Goal: Task Accomplishment & Management: Use online tool/utility

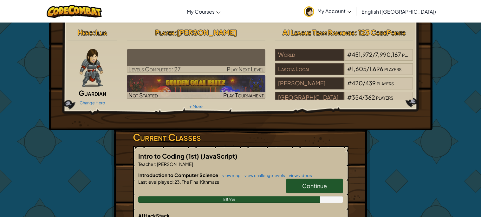
click at [309, 187] on span "Continue" at bounding box center [314, 185] width 25 height 7
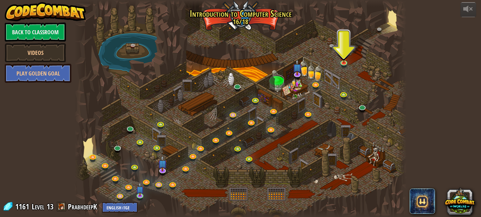
click at [0, 185] on div "powered by Back to Classroom Videos Play Golden Goal 25. Kithgard Gates (Locked…" at bounding box center [240, 108] width 481 height 217
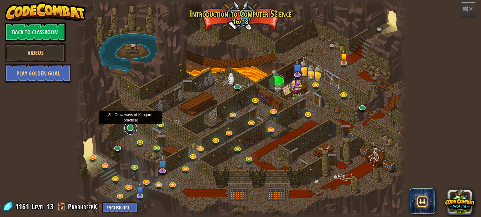
click at [131, 130] on link at bounding box center [130, 128] width 13 height 13
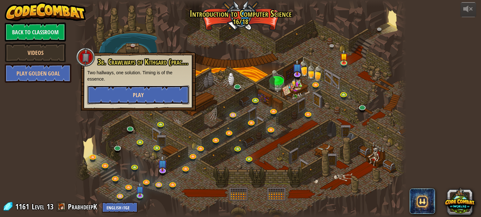
click at [149, 91] on button "Play" at bounding box center [138, 94] width 102 height 19
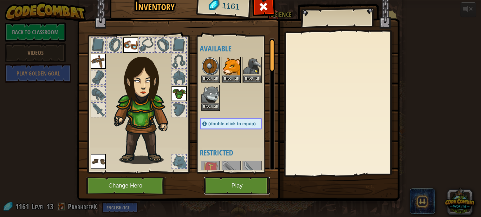
click at [233, 183] on button "Play" at bounding box center [237, 185] width 66 height 17
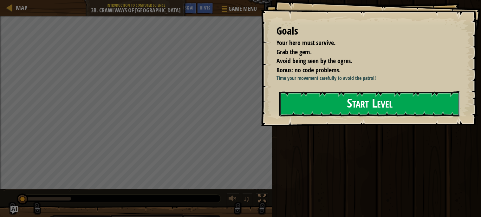
click at [317, 116] on button "Start Level" at bounding box center [369, 103] width 181 height 25
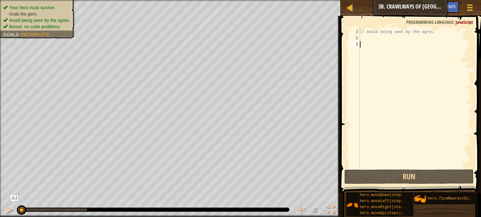
click at [374, 35] on div "// Avoid being seen by the ogres." at bounding box center [414, 105] width 113 height 152
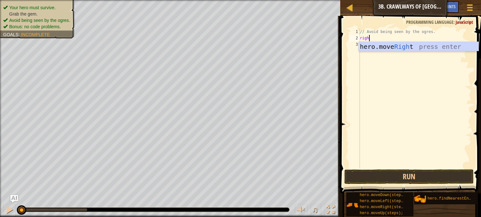
scroll to position [3, 1]
type textarea "right"
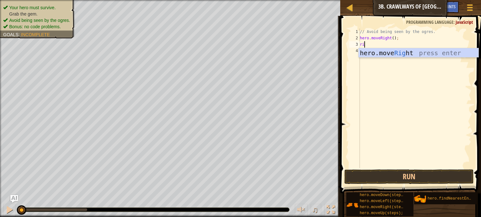
type textarea "r"
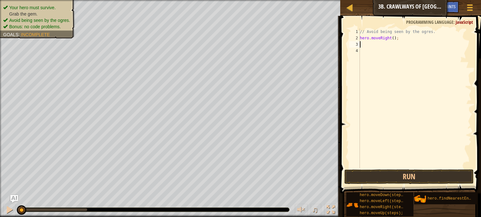
click at [393, 39] on div "// Avoid being seen by the ogres. hero . moveRight ( ) ;" at bounding box center [414, 105] width 113 height 152
type textarea "hero.moveRight(2);"
click at [392, 43] on div "// Avoid being seen by the ogres. hero . moveRight ( 2 ) ;" at bounding box center [414, 105] width 113 height 152
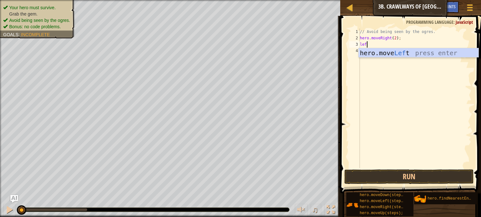
scroll to position [3, 0]
type textarea "l"
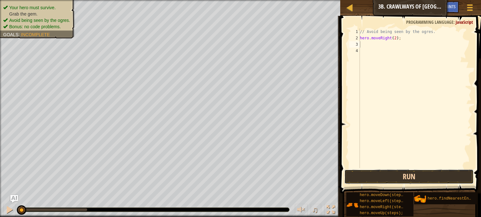
click at [420, 180] on button "Run" at bounding box center [408, 176] width 129 height 15
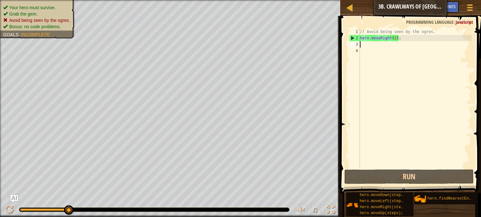
click at [396, 44] on div "// Avoid being seen by the ogres. hero . moveRight ( 2 ) ;" at bounding box center [414, 105] width 113 height 152
click at [408, 40] on div "// Avoid being seen by the ogres. hero . moveRight ( 2 ) ;" at bounding box center [414, 105] width 113 height 152
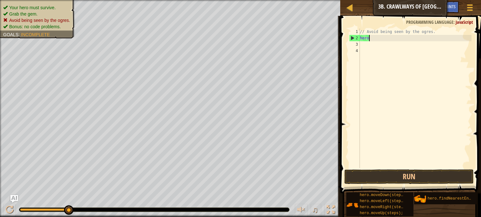
type textarea "h"
click at [450, 8] on span "Hints" at bounding box center [450, 6] width 10 height 6
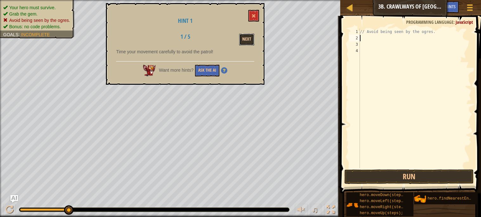
click at [247, 42] on button "Next" at bounding box center [246, 40] width 15 height 12
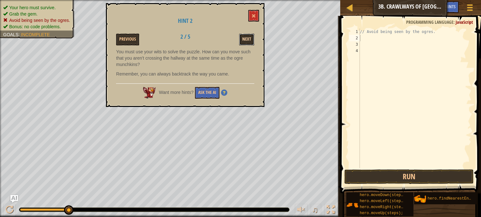
click at [250, 40] on button "Next" at bounding box center [246, 40] width 15 height 12
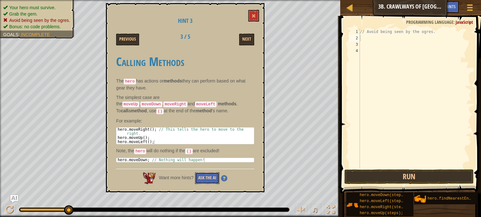
click at [212, 180] on button "Ask the AI" at bounding box center [207, 178] width 24 height 12
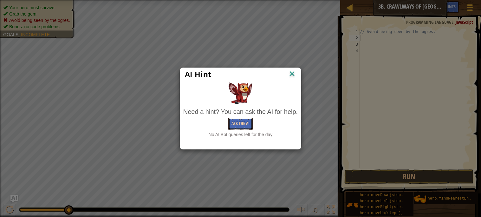
click at [249, 123] on button "Ask the AI" at bounding box center [240, 124] width 24 height 12
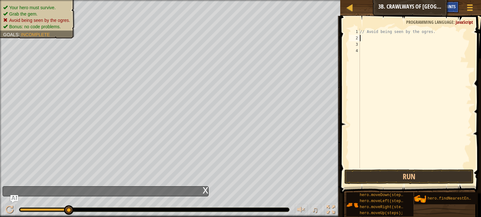
click at [452, 6] on span "Hints" at bounding box center [450, 6] width 10 height 6
